Goal: Information Seeking & Learning: Learn about a topic

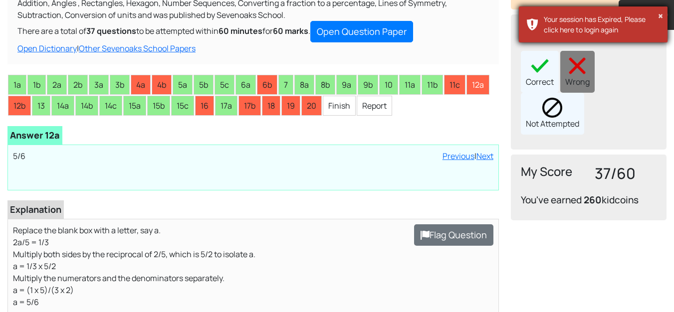
scroll to position [150, 0]
click at [662, 16] on button "×" at bounding box center [660, 16] width 5 height 10
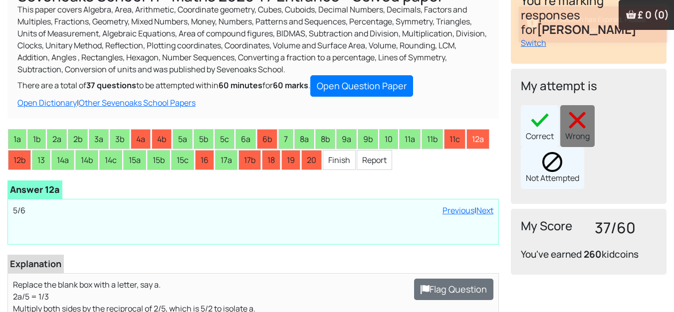
scroll to position [0, 0]
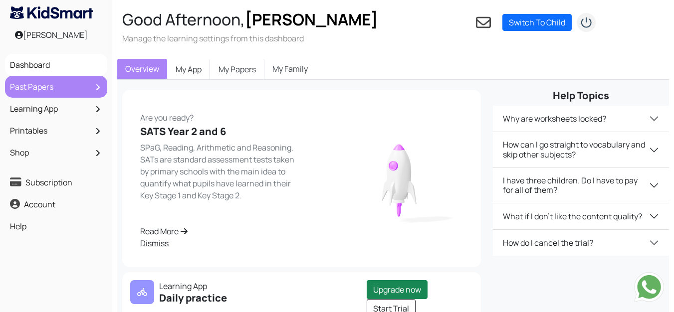
click at [40, 85] on link "Past Papers" at bounding box center [55, 86] width 97 height 17
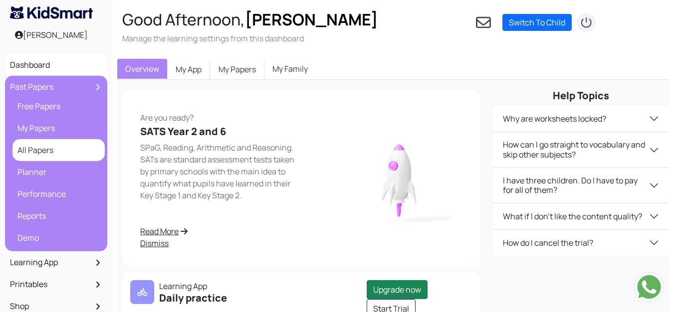
click at [34, 155] on link "All Papers" at bounding box center [58, 150] width 87 height 17
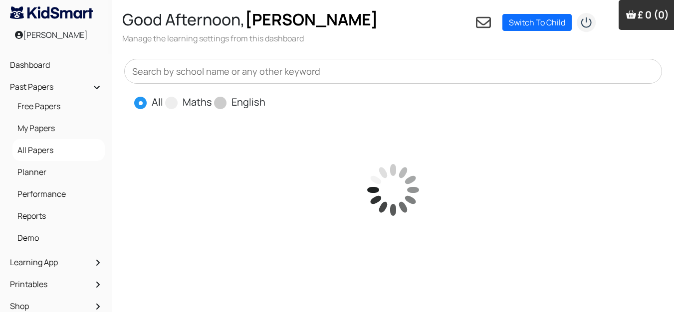
click at [220, 102] on span at bounding box center [220, 103] width 12 height 12
click at [265, 101] on input "English" at bounding box center [268, 98] width 6 height 6
radio input "true"
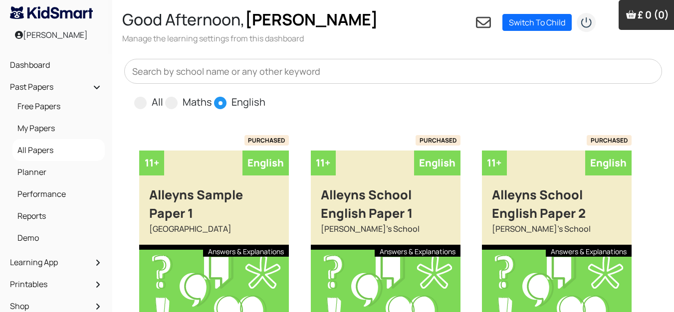
click at [217, 79] on input "text" at bounding box center [393, 71] width 538 height 25
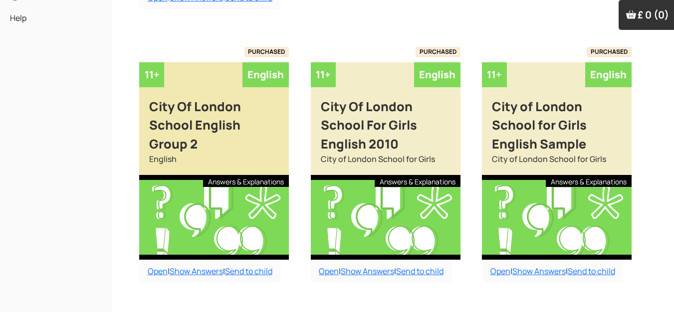
scroll to position [399, 0]
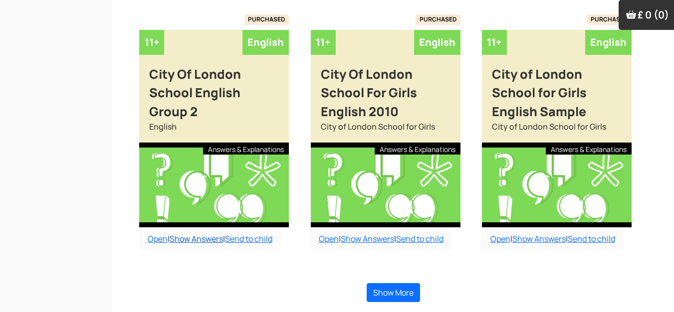
type input "city"
click at [213, 244] on link "Show Answers" at bounding box center [196, 239] width 53 height 11
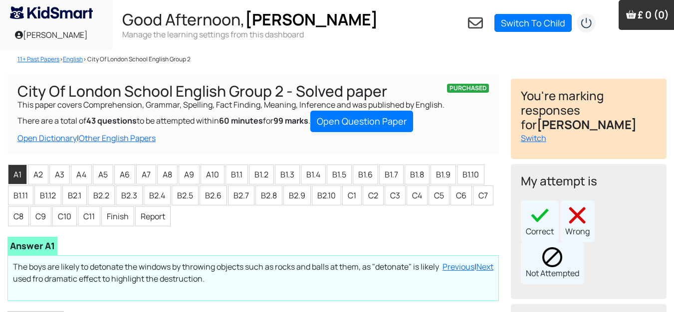
click at [260, 147] on div "PURCHASED City Of London School English Group 2 - Solved paper This paper cover…" at bounding box center [252, 114] width 491 height 80
click at [541, 215] on div "Correct" at bounding box center [540, 222] width 38 height 42
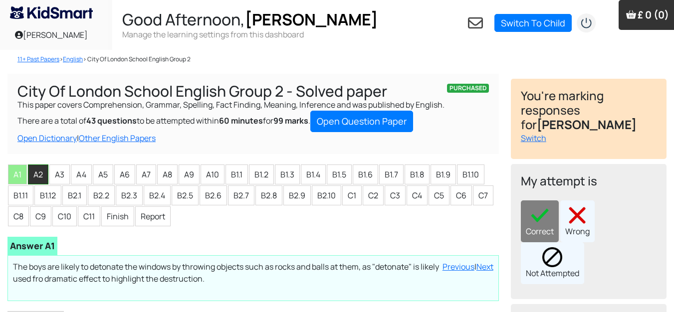
click at [36, 173] on li "A2" at bounding box center [38, 175] width 20 height 20
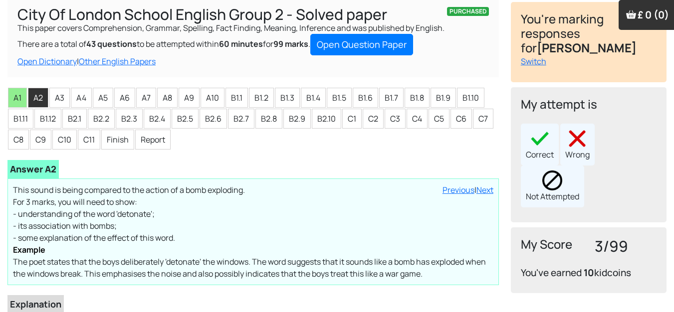
scroll to position [100, 0]
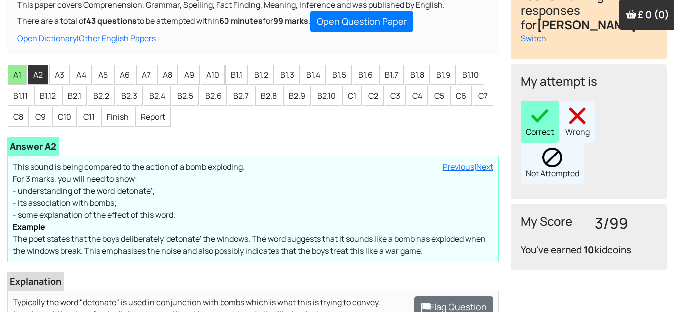
click at [540, 106] on img at bounding box center [540, 116] width 20 height 20
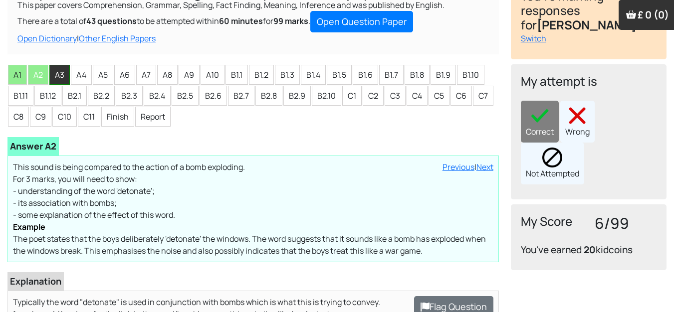
click at [61, 65] on li "A3" at bounding box center [59, 75] width 20 height 20
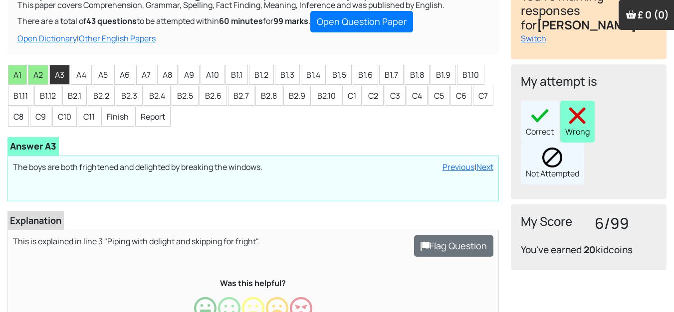
drag, startPoint x: 585, startPoint y: 99, endPoint x: 532, endPoint y: 102, distance: 53.0
click at [584, 106] on img at bounding box center [577, 116] width 20 height 20
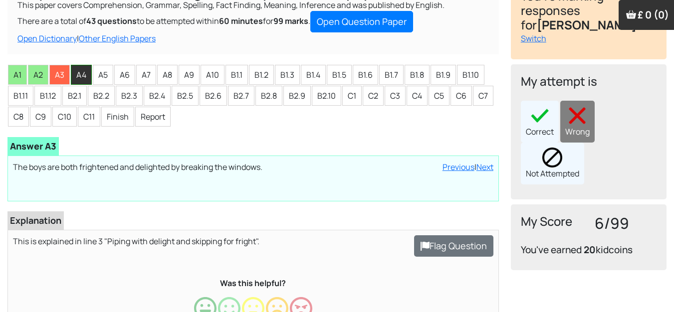
click at [75, 73] on li "A4" at bounding box center [81, 75] width 21 height 20
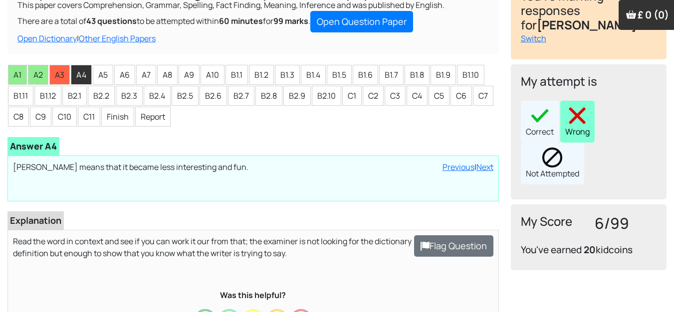
click at [592, 101] on div "Wrong" at bounding box center [577, 122] width 34 height 42
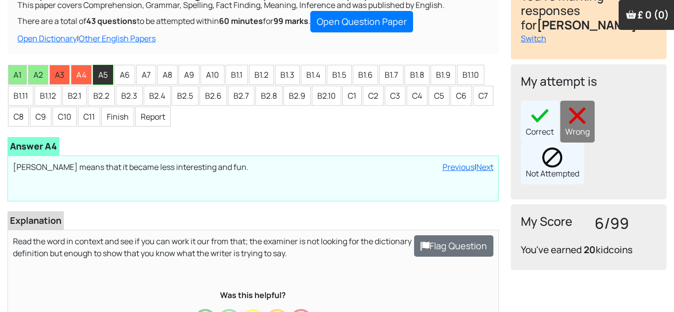
click at [111, 68] on li "A5" at bounding box center [103, 75] width 20 height 20
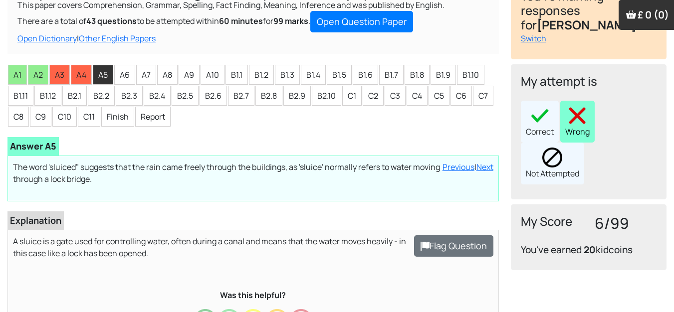
click at [564, 112] on div "Wrong" at bounding box center [577, 122] width 34 height 42
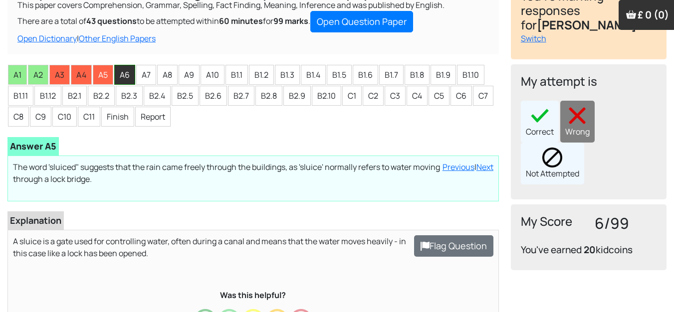
click at [126, 77] on li "A6" at bounding box center [124, 75] width 21 height 20
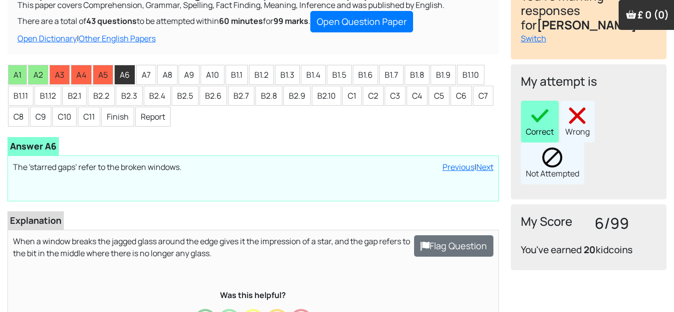
click at [554, 101] on div "Correct" at bounding box center [540, 122] width 38 height 42
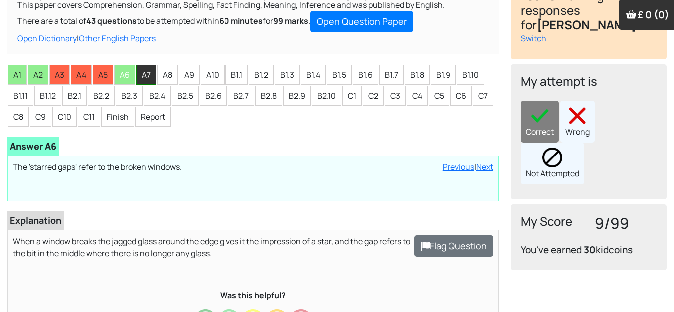
click at [149, 78] on li "A7" at bounding box center [146, 75] width 20 height 20
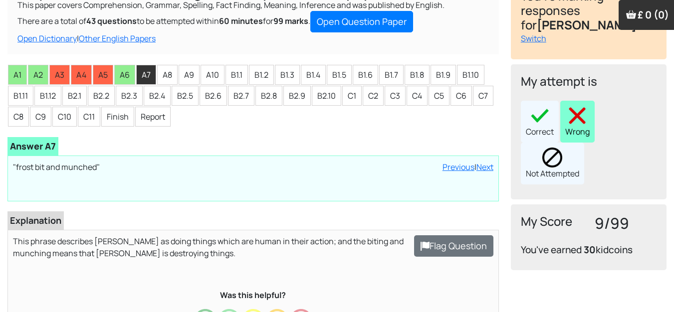
click at [575, 106] on img at bounding box center [577, 116] width 20 height 20
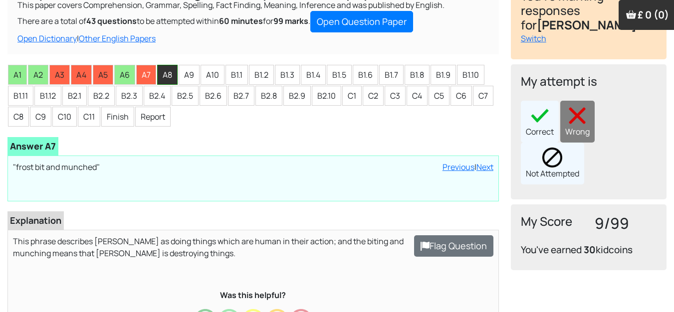
click at [166, 74] on li "A8" at bounding box center [167, 75] width 20 height 20
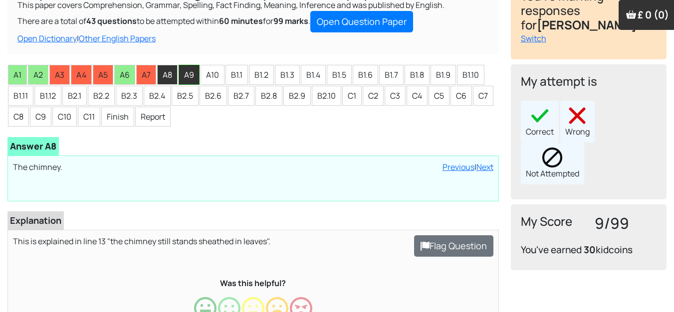
click at [181, 70] on li "A9" at bounding box center [189, 75] width 21 height 20
click at [170, 69] on li "A8" at bounding box center [167, 75] width 20 height 20
click at [541, 106] on img at bounding box center [540, 116] width 20 height 20
click at [186, 73] on li "A9" at bounding box center [189, 75] width 21 height 20
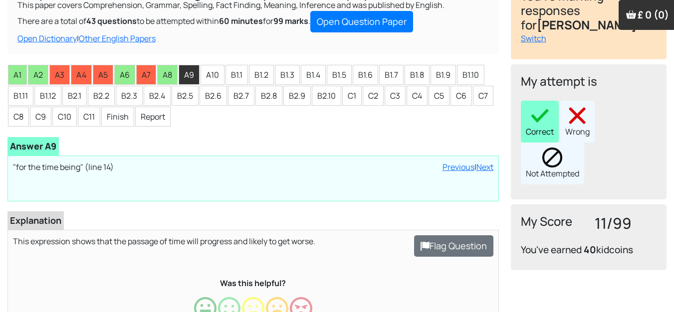
click at [548, 106] on img at bounding box center [540, 116] width 20 height 20
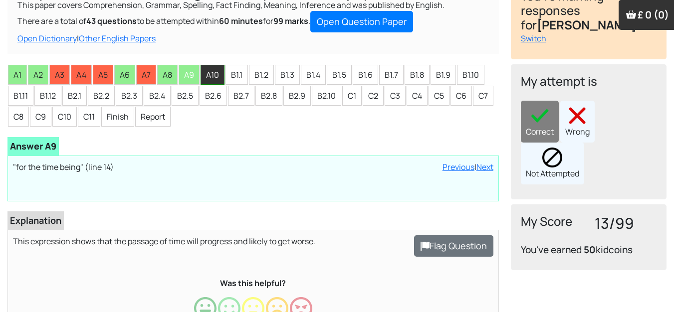
click at [210, 66] on li "A10" at bounding box center [213, 75] width 24 height 20
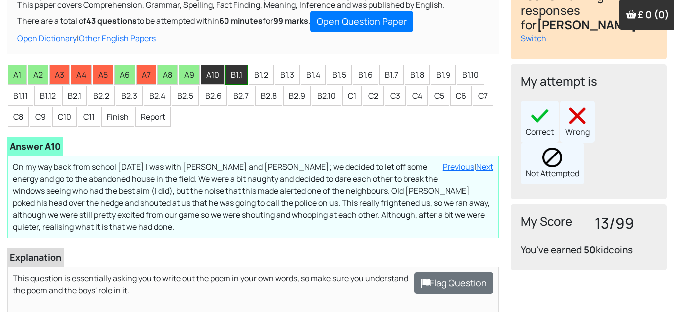
click at [245, 73] on li "B1.1" at bounding box center [237, 75] width 22 height 20
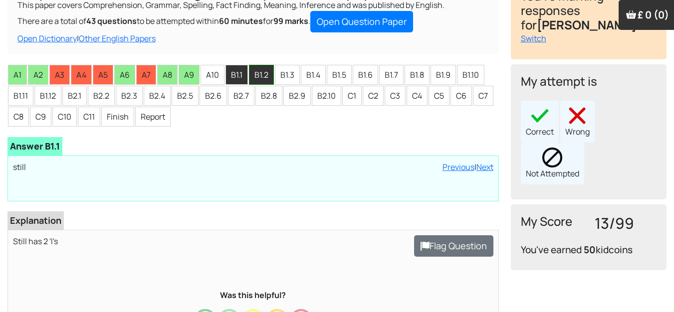
click at [260, 70] on li "B1.2" at bounding box center [261, 75] width 25 height 20
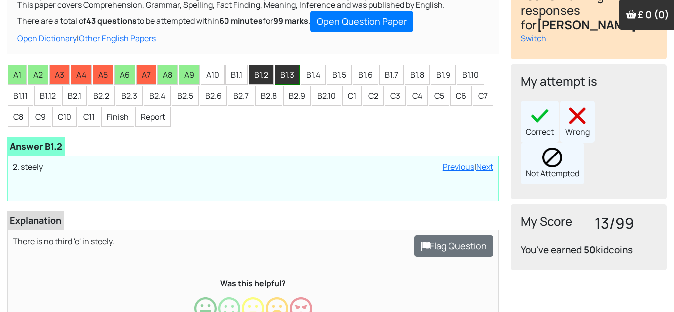
click at [282, 73] on li "B1.3" at bounding box center [287, 75] width 25 height 20
click at [312, 74] on li "B1.4" at bounding box center [313, 75] width 25 height 20
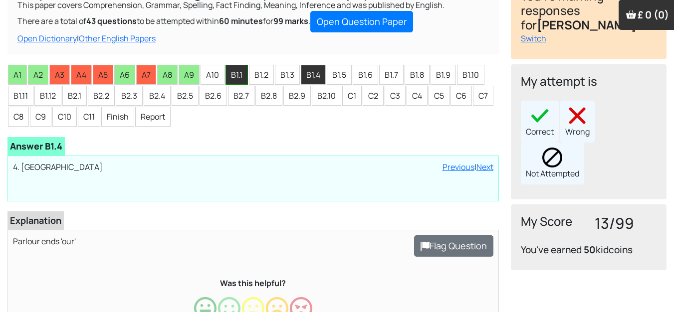
click at [245, 80] on li "B1.1" at bounding box center [237, 75] width 22 height 20
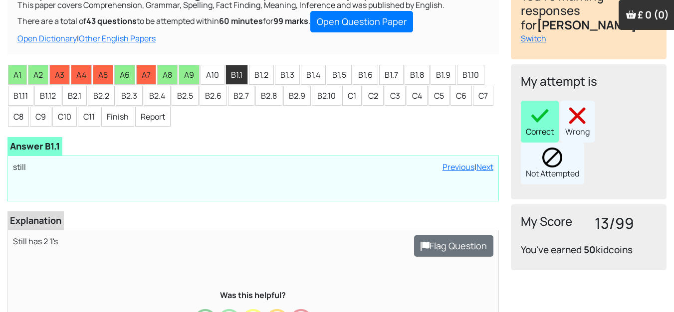
click at [529, 107] on div "Correct" at bounding box center [540, 122] width 38 height 42
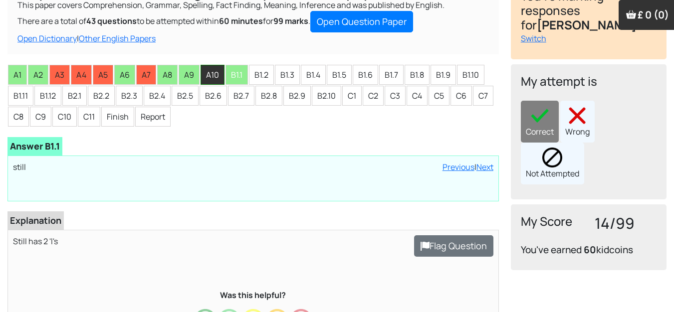
click at [217, 72] on li "A10" at bounding box center [213, 75] width 24 height 20
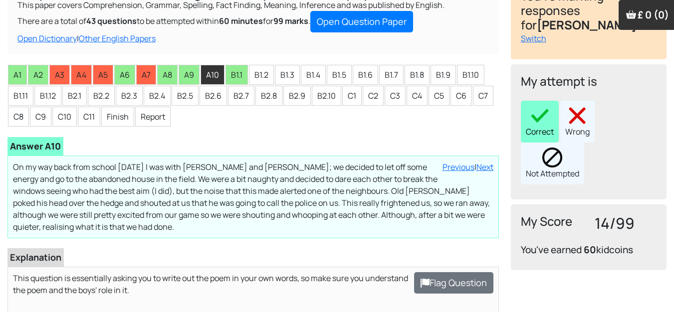
click at [542, 111] on div "Correct" at bounding box center [540, 122] width 38 height 42
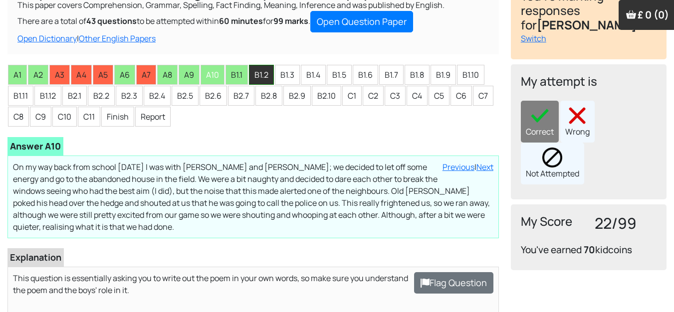
click at [263, 84] on li "B1.2" at bounding box center [261, 75] width 25 height 20
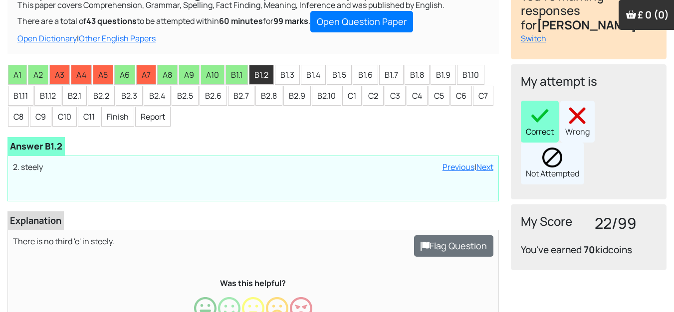
click at [546, 106] on img at bounding box center [540, 116] width 20 height 20
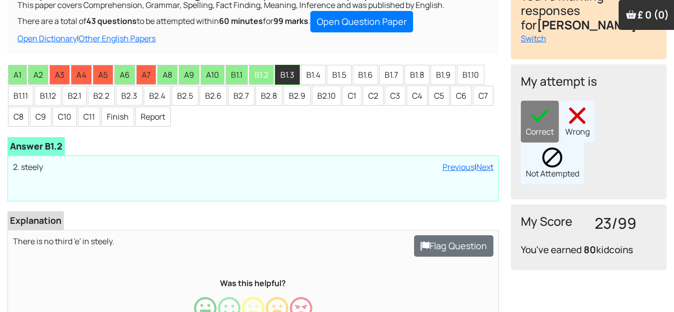
click at [292, 78] on li "B1.3" at bounding box center [287, 75] width 25 height 20
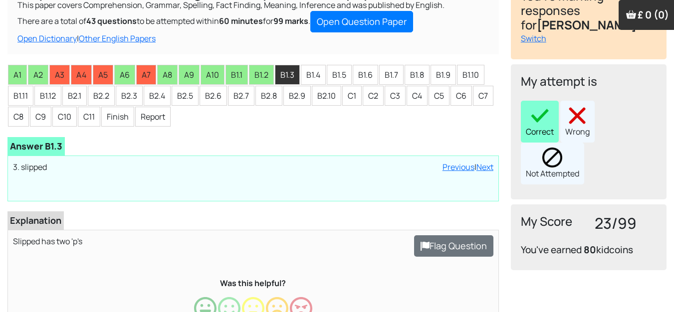
click at [548, 106] on img at bounding box center [540, 116] width 20 height 20
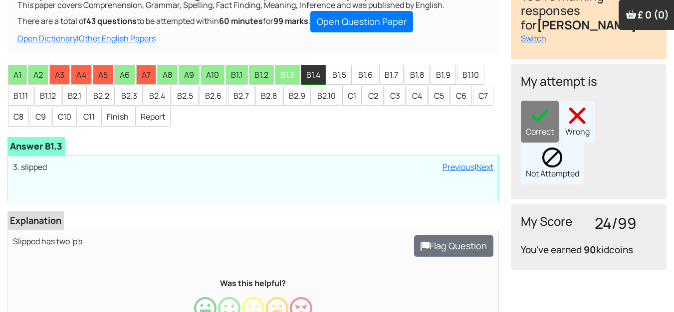
click at [319, 76] on li "B1.4" at bounding box center [313, 75] width 25 height 20
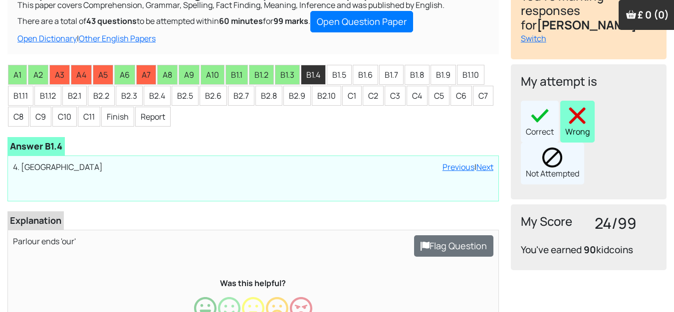
click at [576, 107] on img at bounding box center [577, 116] width 20 height 20
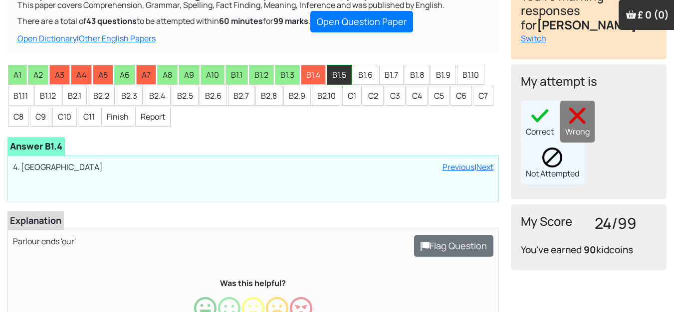
click at [343, 75] on li "B1.5" at bounding box center [339, 75] width 25 height 20
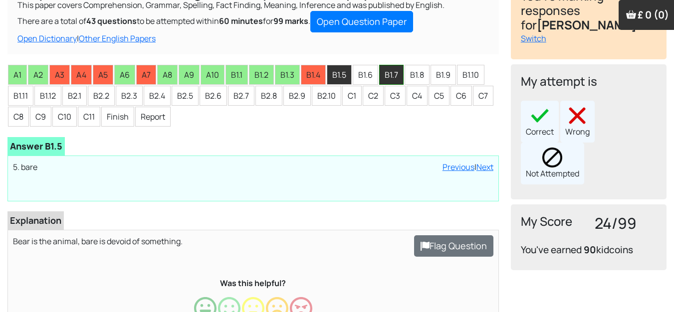
click at [399, 75] on li "B1.7" at bounding box center [391, 75] width 24 height 20
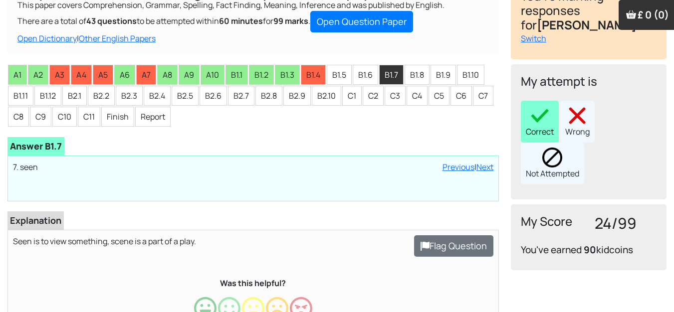
click at [548, 110] on img at bounding box center [540, 116] width 20 height 20
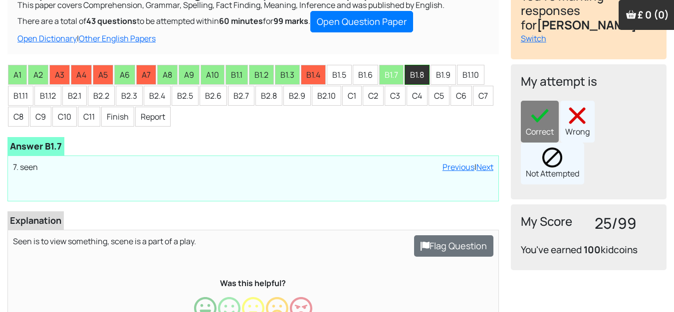
click at [422, 78] on li "B1.8" at bounding box center [417, 75] width 25 height 20
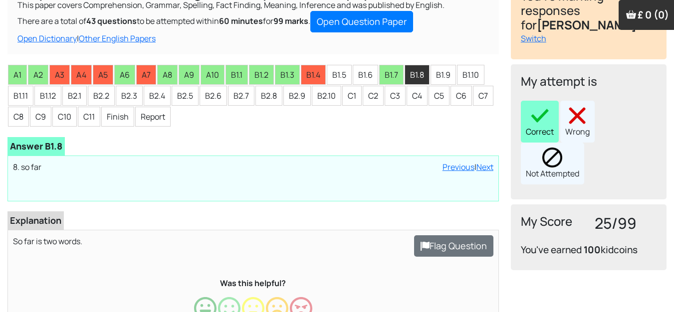
click at [534, 106] on img at bounding box center [540, 116] width 20 height 20
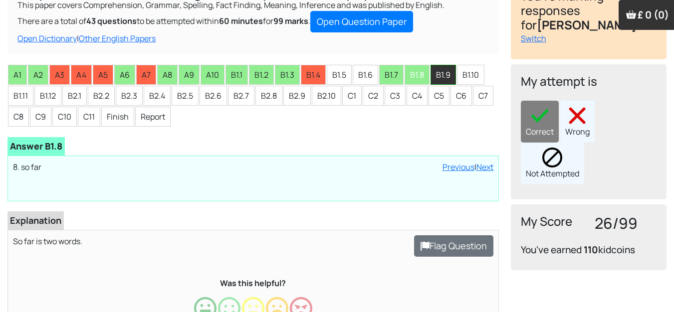
click at [452, 77] on li "B1.9" at bounding box center [443, 75] width 25 height 20
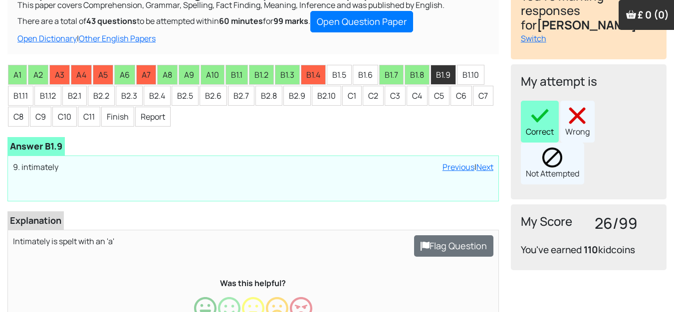
click at [542, 106] on img at bounding box center [540, 116] width 20 height 20
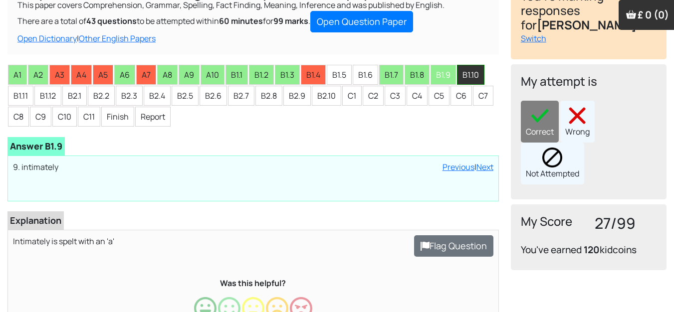
click at [471, 72] on li "B1.10" at bounding box center [470, 75] width 27 height 20
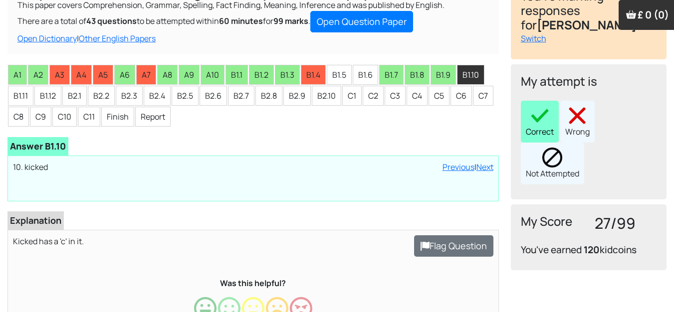
click at [536, 106] on img at bounding box center [540, 116] width 20 height 20
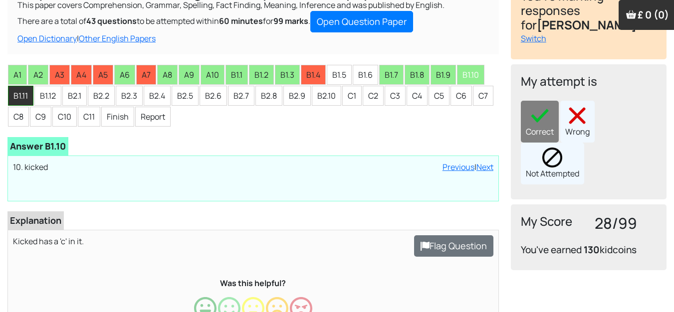
click at [19, 98] on li "B1.11" at bounding box center [20, 96] width 25 height 20
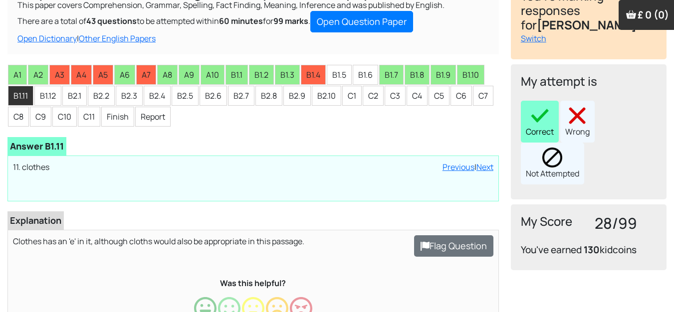
click at [549, 107] on img at bounding box center [540, 116] width 20 height 20
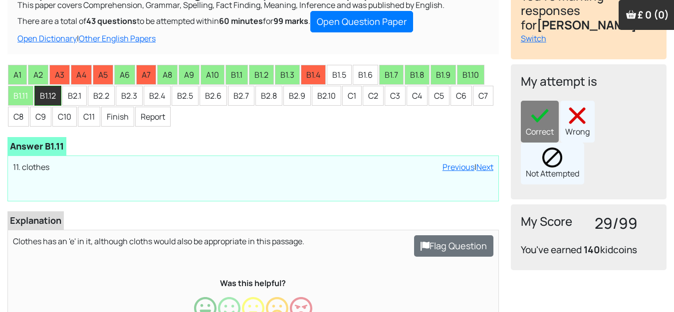
click at [56, 99] on li "B1.12" at bounding box center [47, 96] width 27 height 20
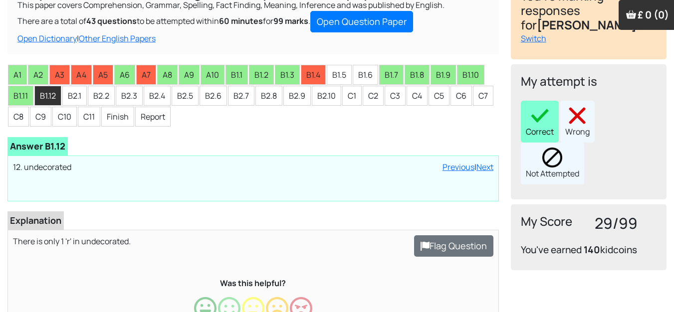
click at [534, 106] on img at bounding box center [540, 116] width 20 height 20
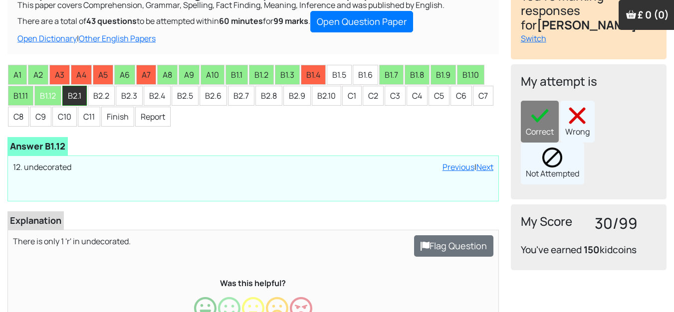
click at [80, 97] on li "B2.1" at bounding box center [74, 96] width 24 height 20
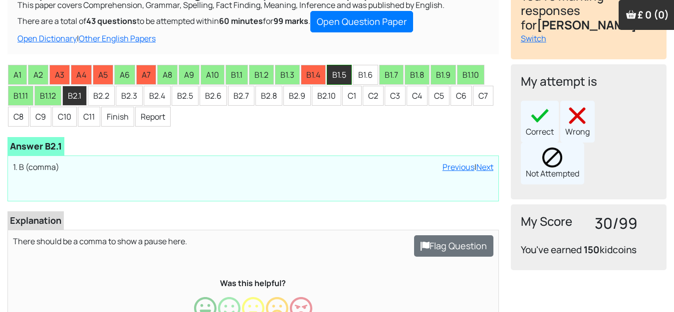
click at [337, 76] on li "B1.5" at bounding box center [339, 75] width 25 height 20
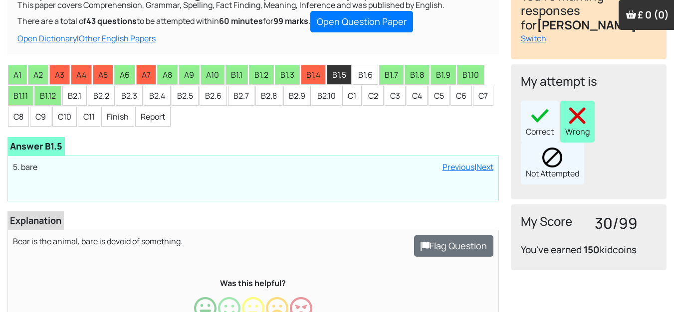
click at [586, 106] on img at bounding box center [577, 116] width 20 height 20
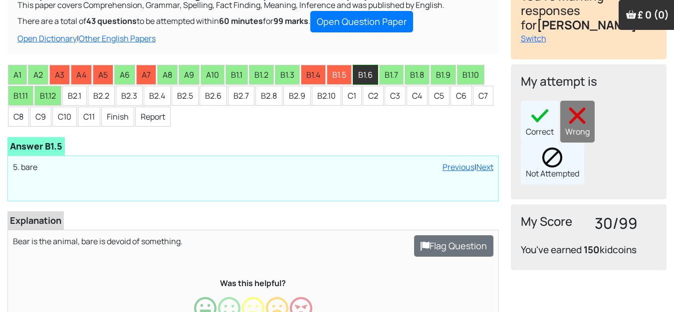
click at [367, 74] on li "B1.6" at bounding box center [365, 75] width 25 height 20
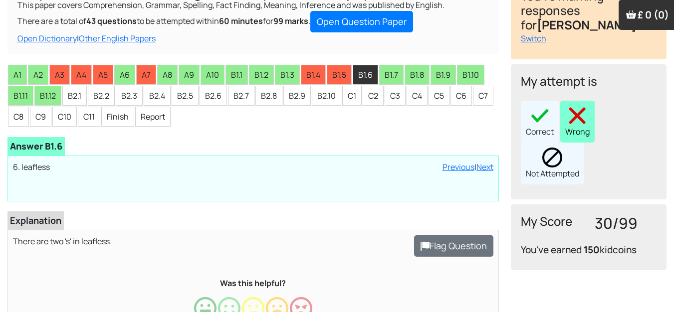
click at [575, 106] on img at bounding box center [577, 116] width 20 height 20
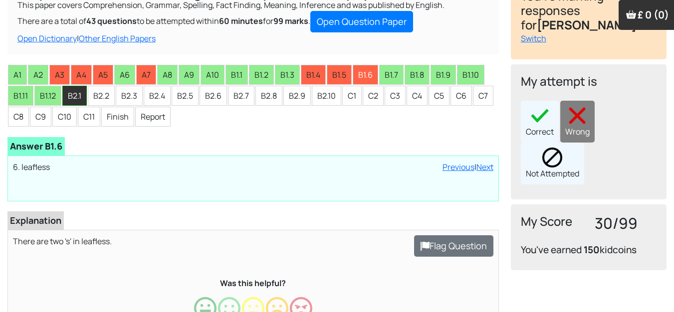
click at [78, 95] on li "B2.1" at bounding box center [74, 96] width 24 height 20
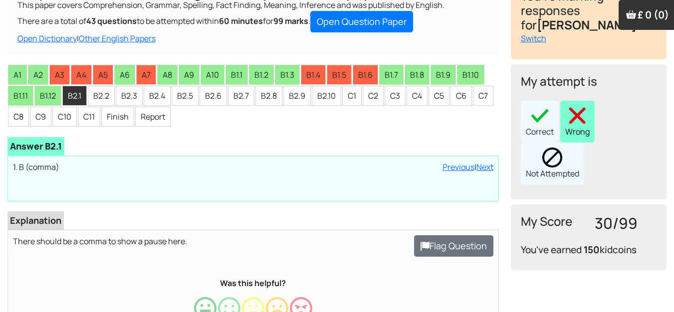
click at [573, 108] on img at bounding box center [577, 116] width 20 height 20
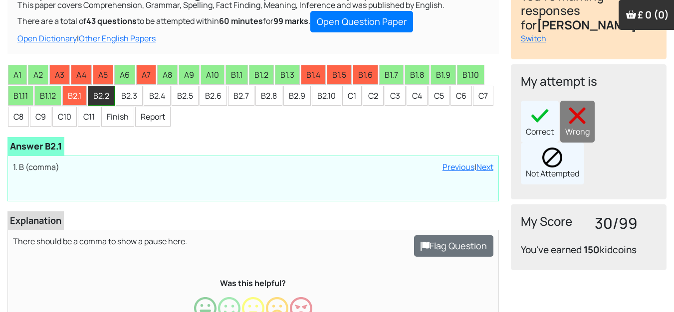
click at [112, 96] on li "B2.2" at bounding box center [101, 96] width 27 height 20
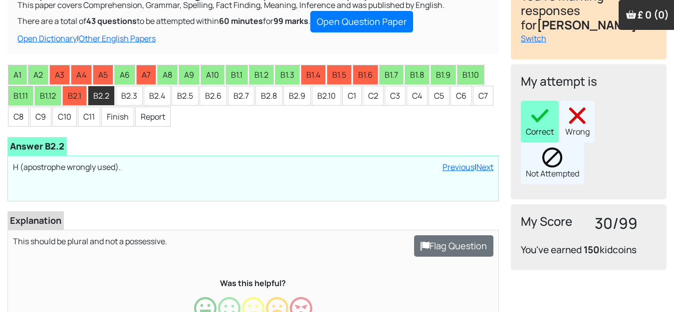
click at [545, 106] on img at bounding box center [540, 116] width 20 height 20
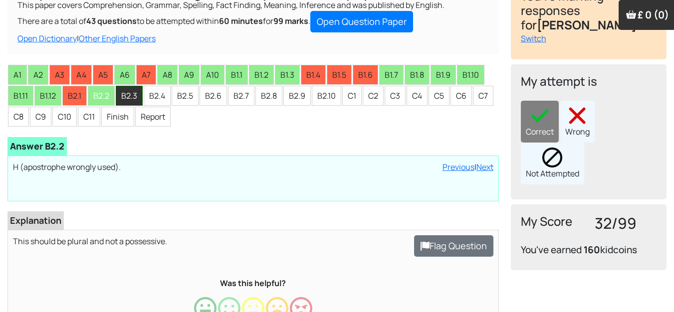
click at [128, 96] on li "B2.3" at bounding box center [129, 96] width 27 height 20
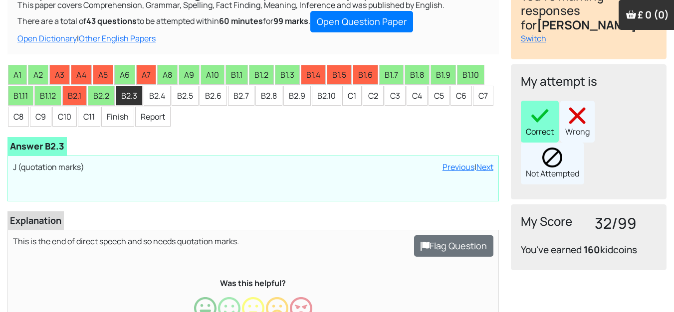
click at [531, 114] on div "Correct" at bounding box center [540, 122] width 38 height 42
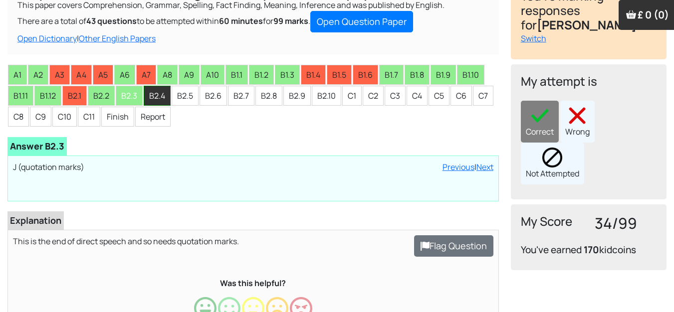
click at [163, 98] on li "B2.4" at bounding box center [157, 96] width 27 height 20
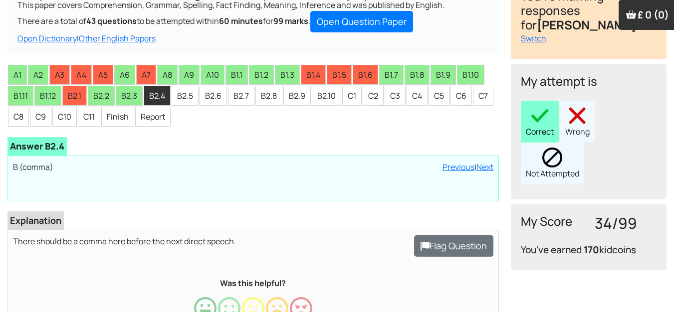
click at [528, 120] on div "Correct" at bounding box center [540, 122] width 38 height 42
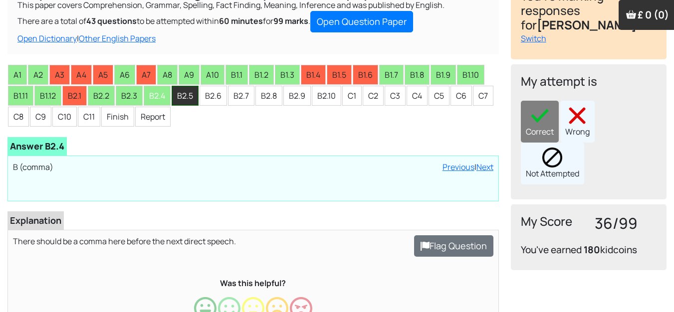
click at [182, 96] on li "B2.5" at bounding box center [185, 96] width 27 height 20
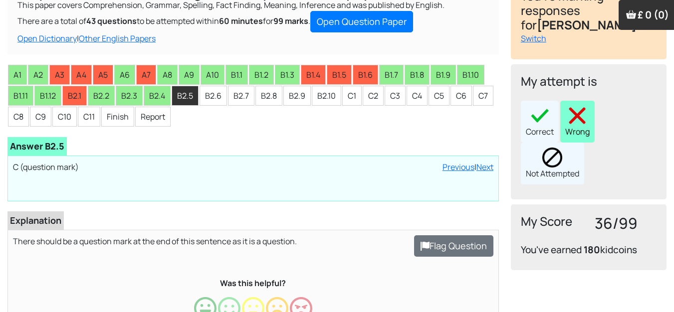
click at [587, 106] on img at bounding box center [577, 116] width 20 height 20
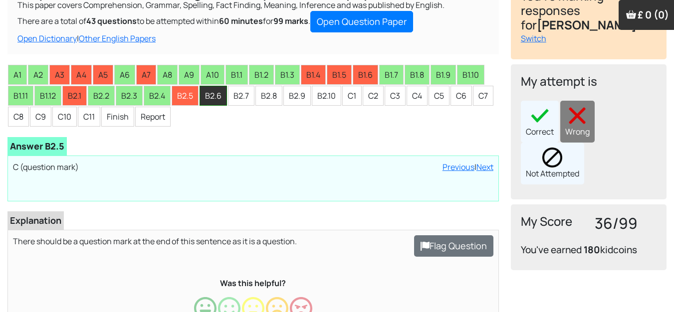
click at [223, 99] on li "B2.6" at bounding box center [213, 96] width 27 height 20
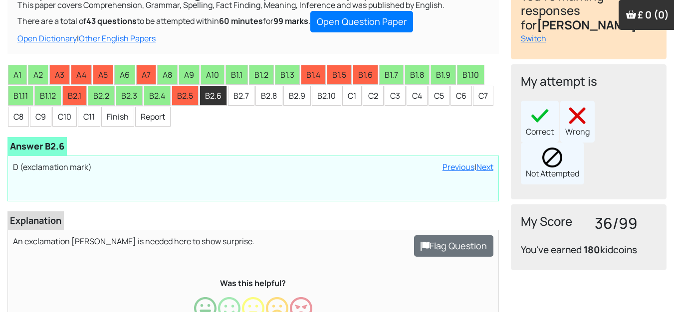
drag, startPoint x: 549, startPoint y: 119, endPoint x: 512, endPoint y: 109, distance: 38.2
click at [545, 117] on div "Correct" at bounding box center [540, 122] width 38 height 42
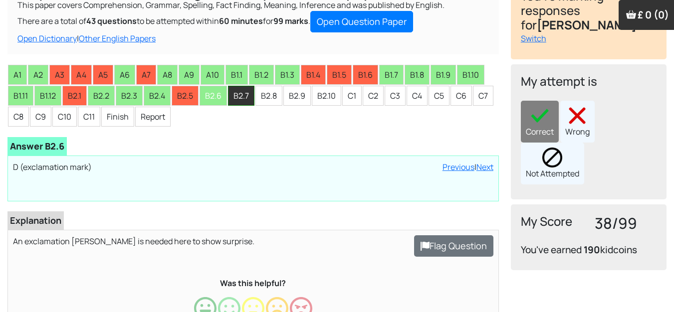
click at [243, 96] on li "B2.7" at bounding box center [241, 96] width 26 height 20
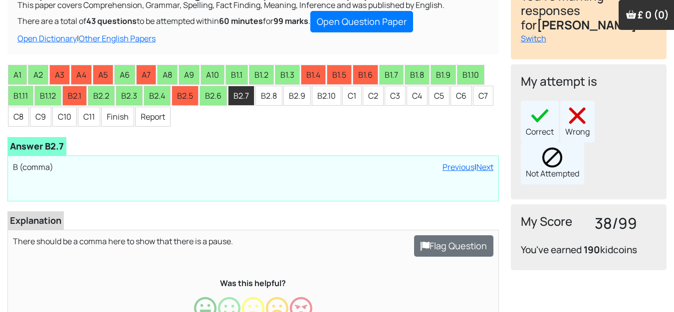
drag, startPoint x: 533, startPoint y: 118, endPoint x: 527, endPoint y: 114, distance: 7.6
click at [531, 116] on div "Correct" at bounding box center [540, 122] width 38 height 42
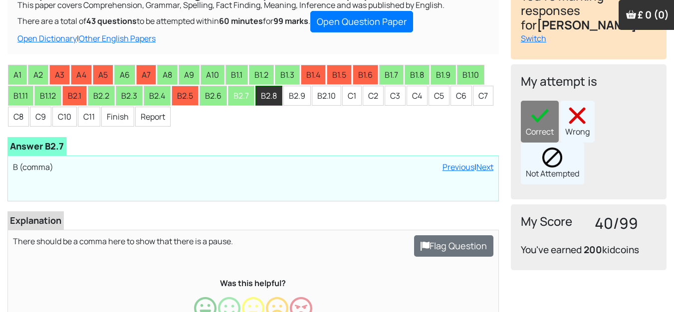
click at [265, 95] on li "B2.8" at bounding box center [268, 96] width 27 height 20
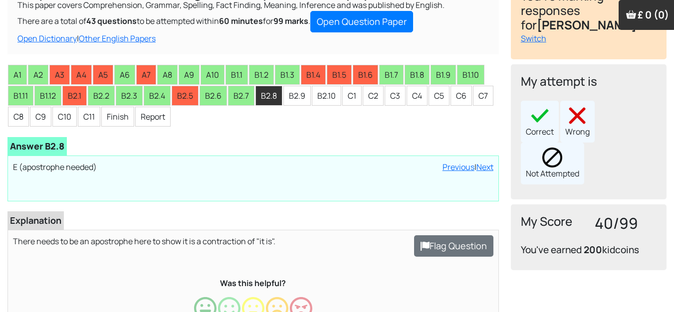
drag, startPoint x: 538, startPoint y: 126, endPoint x: 519, endPoint y: 116, distance: 21.4
click at [531, 123] on div "Correct" at bounding box center [540, 122] width 38 height 42
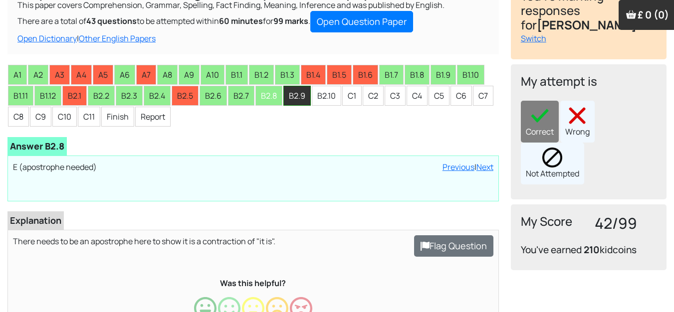
click at [297, 98] on li "B2.9" at bounding box center [296, 96] width 27 height 20
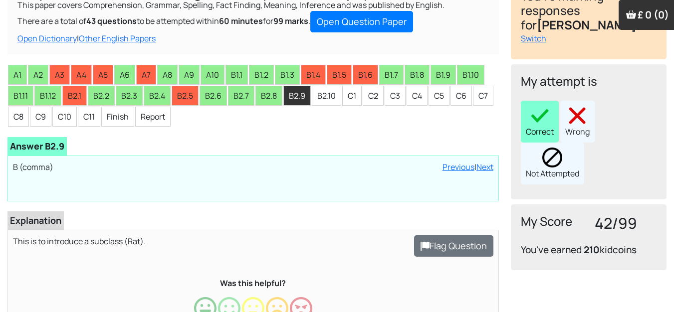
click at [553, 108] on div "Correct" at bounding box center [540, 122] width 38 height 42
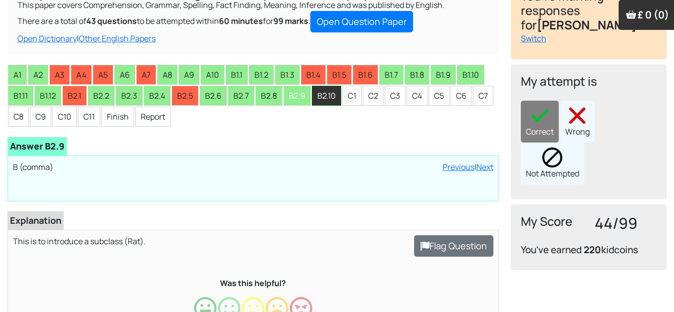
click at [325, 95] on li "B2.10" at bounding box center [326, 96] width 29 height 20
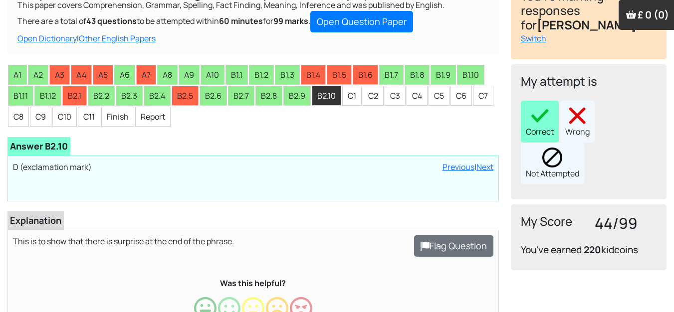
click at [543, 106] on img at bounding box center [540, 116] width 20 height 20
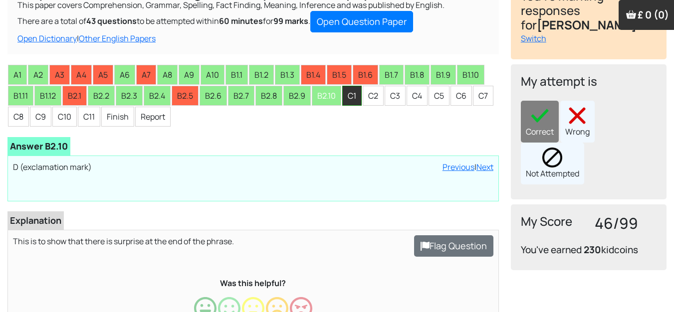
click at [358, 96] on li "C1" at bounding box center [351, 96] width 19 height 20
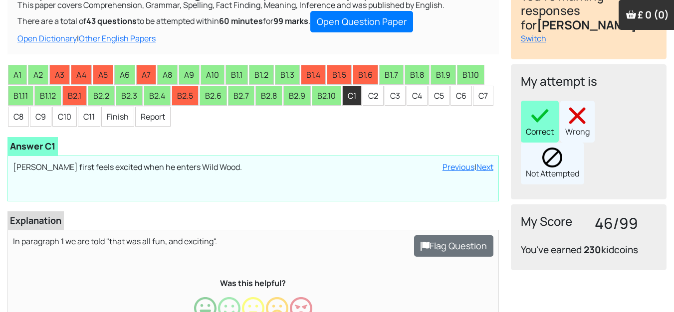
click at [534, 106] on img at bounding box center [540, 116] width 20 height 20
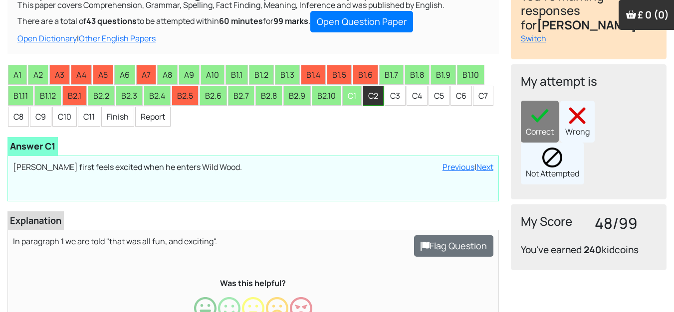
click at [378, 97] on li "C2" at bounding box center [373, 96] width 21 height 20
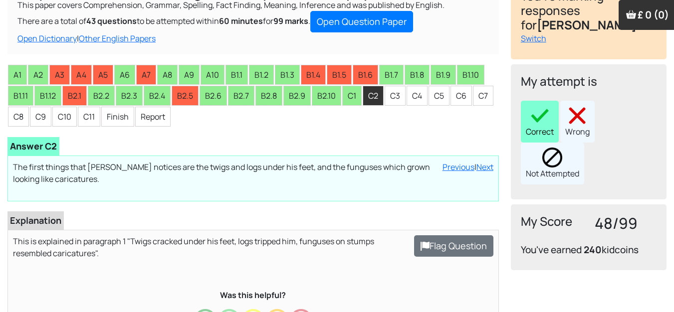
click at [540, 112] on div "Correct" at bounding box center [540, 122] width 38 height 42
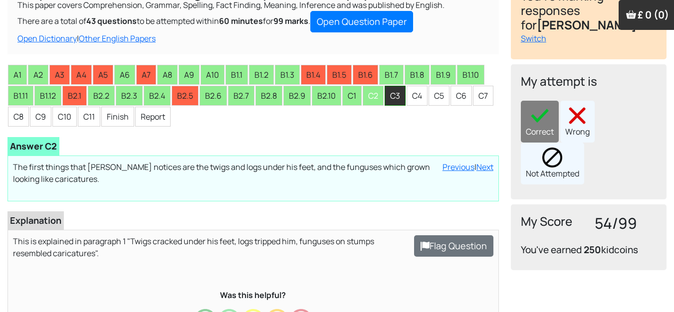
click at [397, 101] on li "C3" at bounding box center [395, 96] width 21 height 20
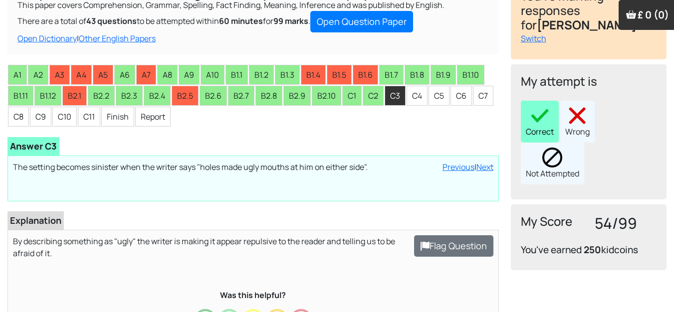
click at [532, 112] on div "Correct" at bounding box center [540, 122] width 38 height 42
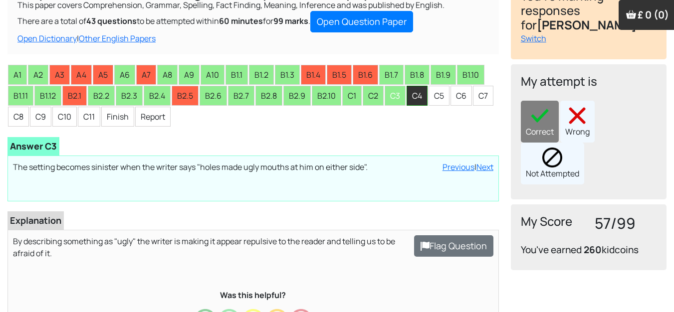
click at [416, 95] on li "C4" at bounding box center [417, 96] width 21 height 20
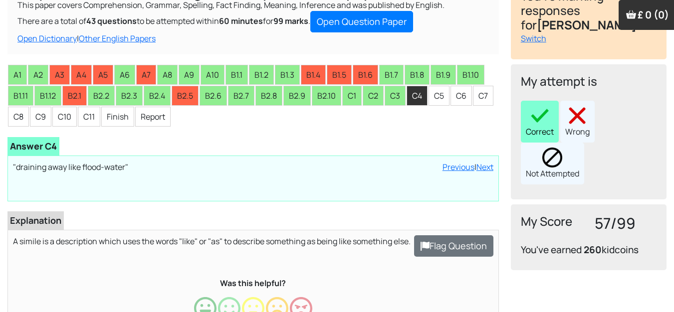
click at [542, 106] on img at bounding box center [540, 116] width 20 height 20
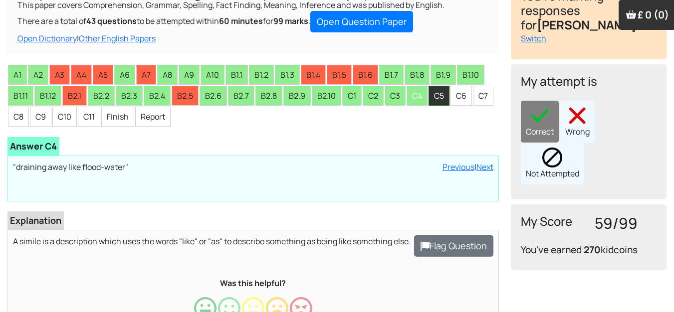
click at [441, 106] on li "C5" at bounding box center [439, 96] width 21 height 20
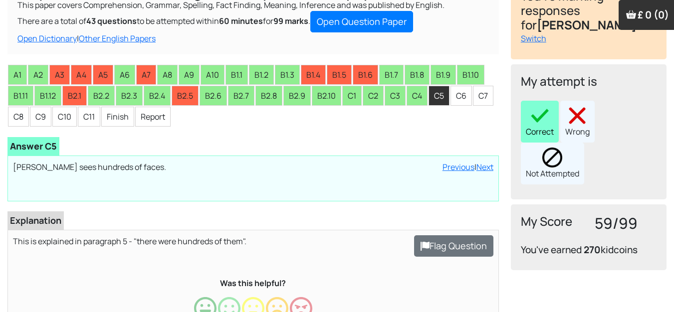
click at [543, 106] on img at bounding box center [540, 116] width 20 height 20
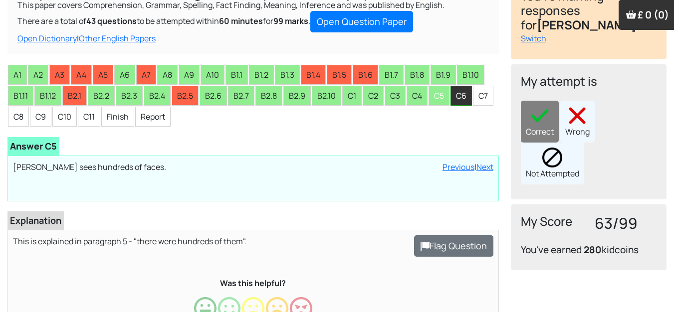
click at [465, 95] on li "C6" at bounding box center [461, 96] width 21 height 20
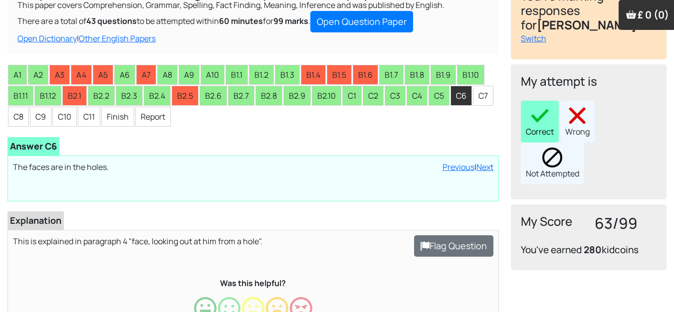
click at [545, 107] on img at bounding box center [540, 116] width 20 height 20
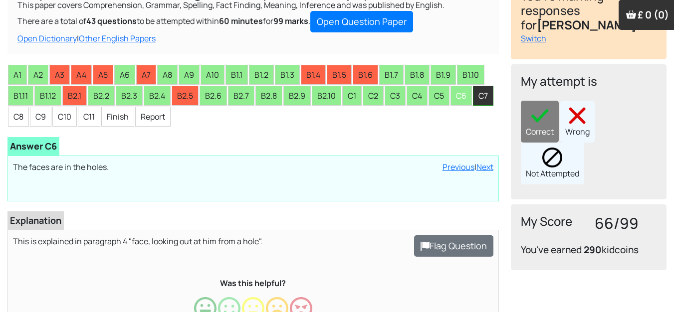
click at [488, 93] on li "C7" at bounding box center [483, 96] width 20 height 20
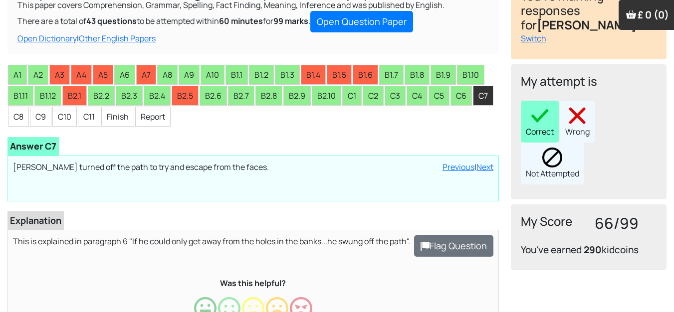
click at [534, 106] on img at bounding box center [540, 116] width 20 height 20
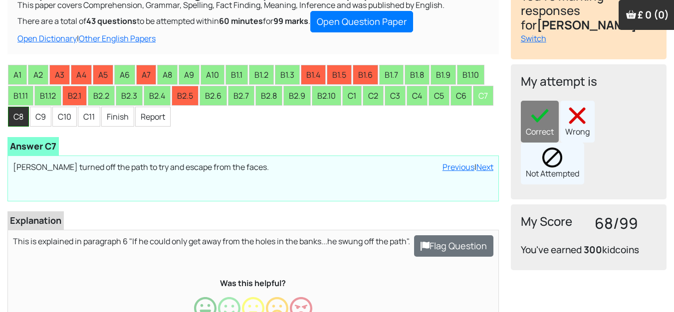
click at [19, 115] on li "C8" at bounding box center [18, 117] width 21 height 20
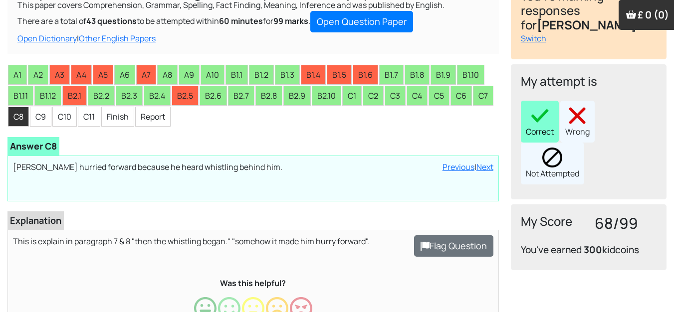
click at [539, 106] on img at bounding box center [540, 116] width 20 height 20
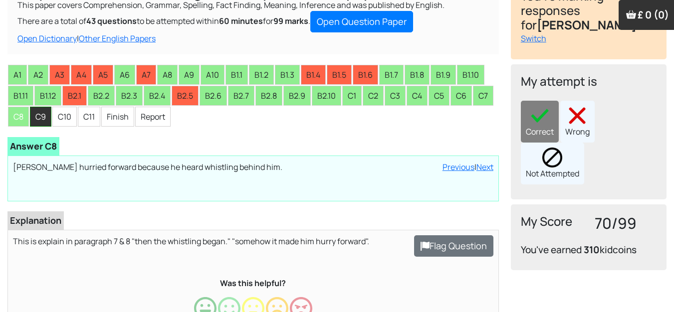
click at [41, 118] on li "C9" at bounding box center [40, 117] width 21 height 20
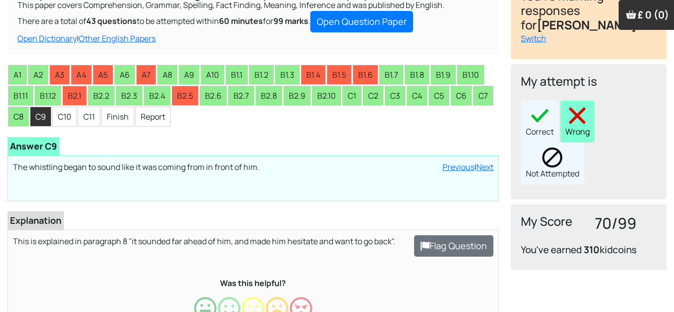
click at [578, 112] on div "Wrong" at bounding box center [577, 122] width 34 height 42
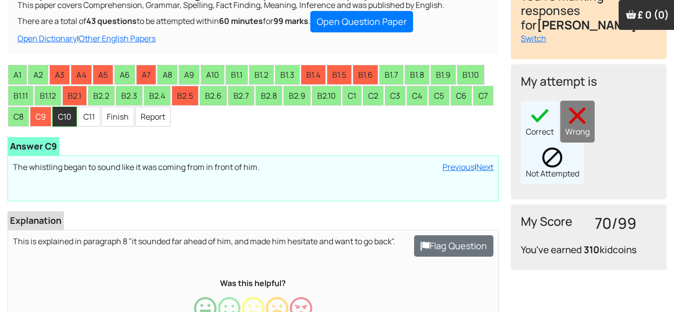
click at [70, 121] on li "C10" at bounding box center [64, 117] width 24 height 20
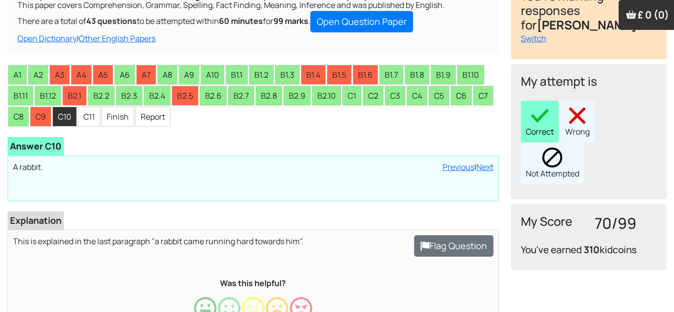
click at [536, 112] on div "Correct" at bounding box center [540, 122] width 38 height 42
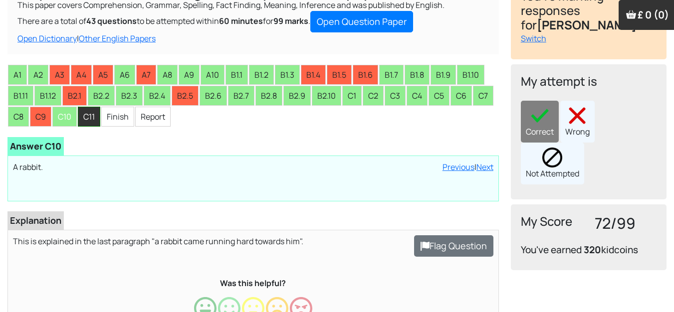
click at [92, 114] on li "C11" at bounding box center [89, 117] width 22 height 20
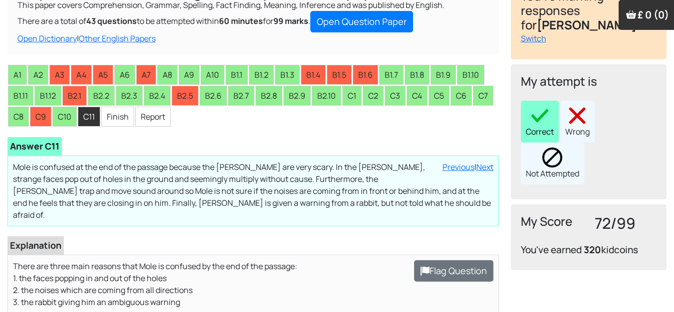
click at [546, 106] on img at bounding box center [540, 116] width 20 height 20
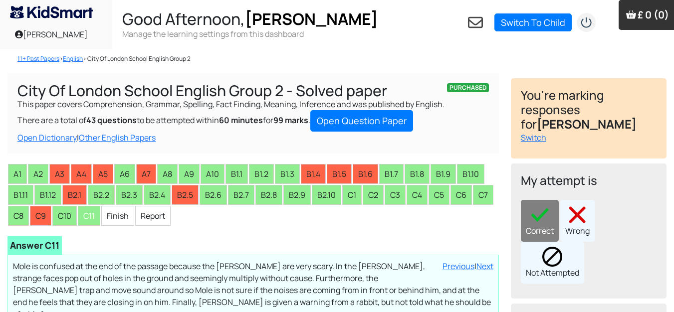
scroll to position [0, 0]
